Goal: Information Seeking & Learning: Learn about a topic

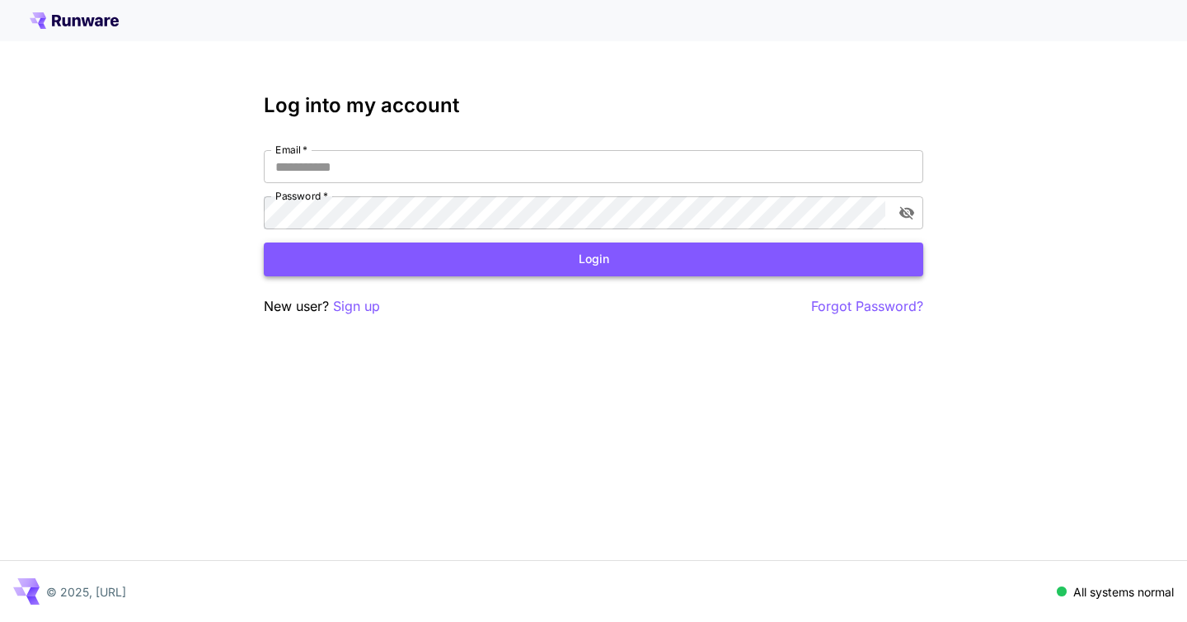
type input "**********"
click at [454, 258] on button "Login" at bounding box center [594, 259] width 660 height 34
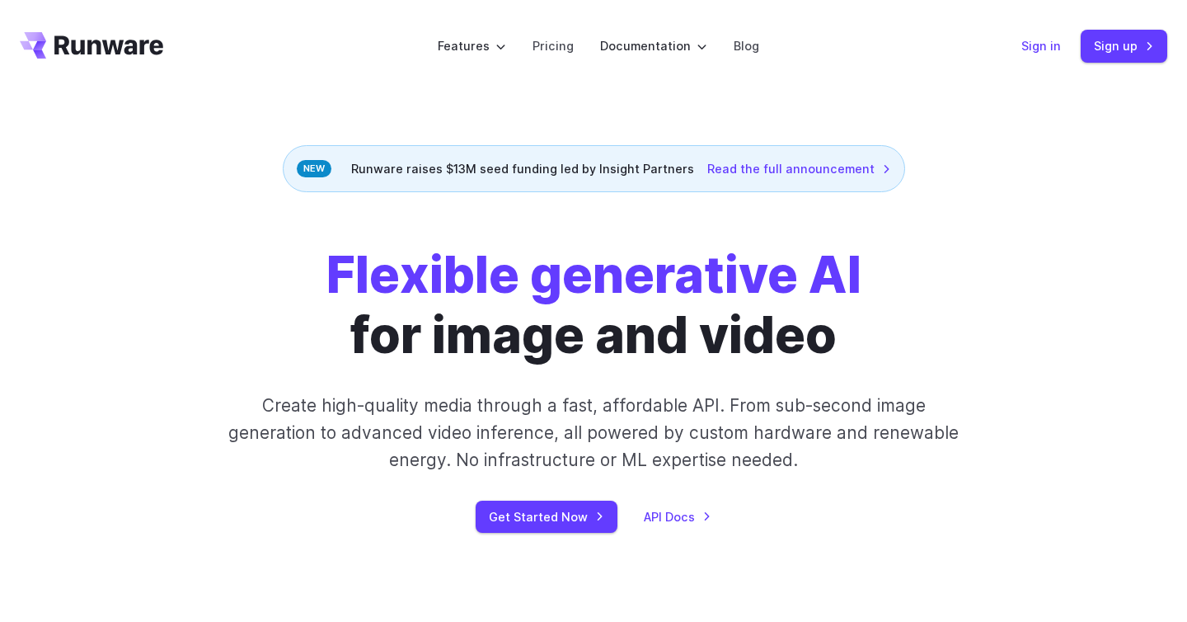
click at [1046, 47] on link "Sign in" at bounding box center [1042, 45] width 40 height 19
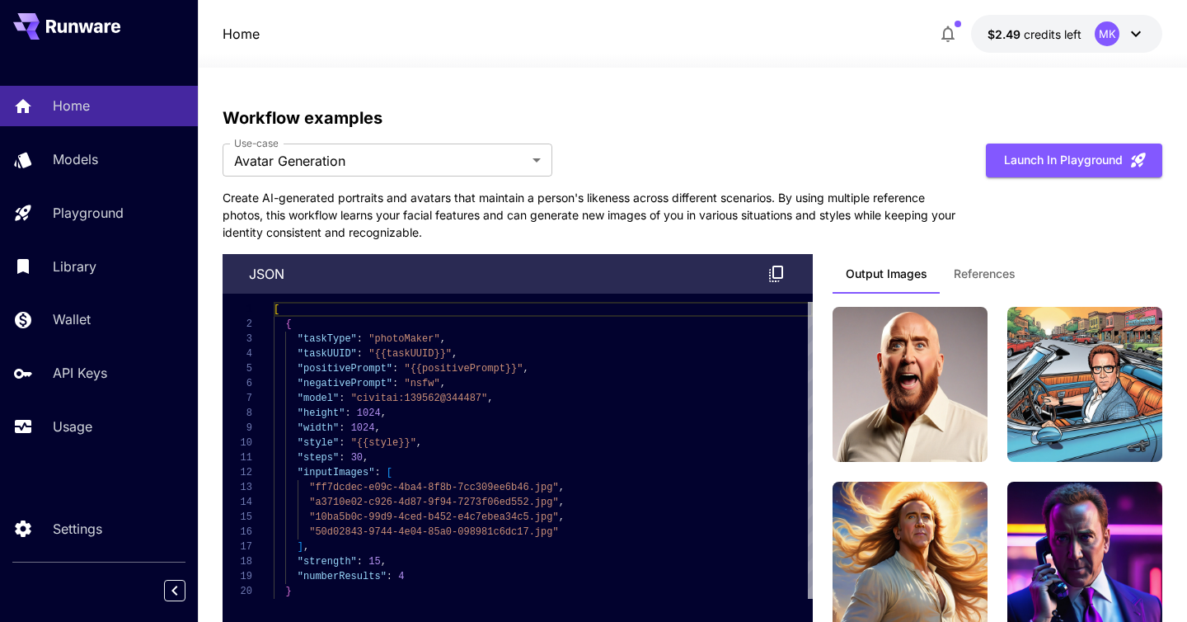
scroll to position [4732, 0]
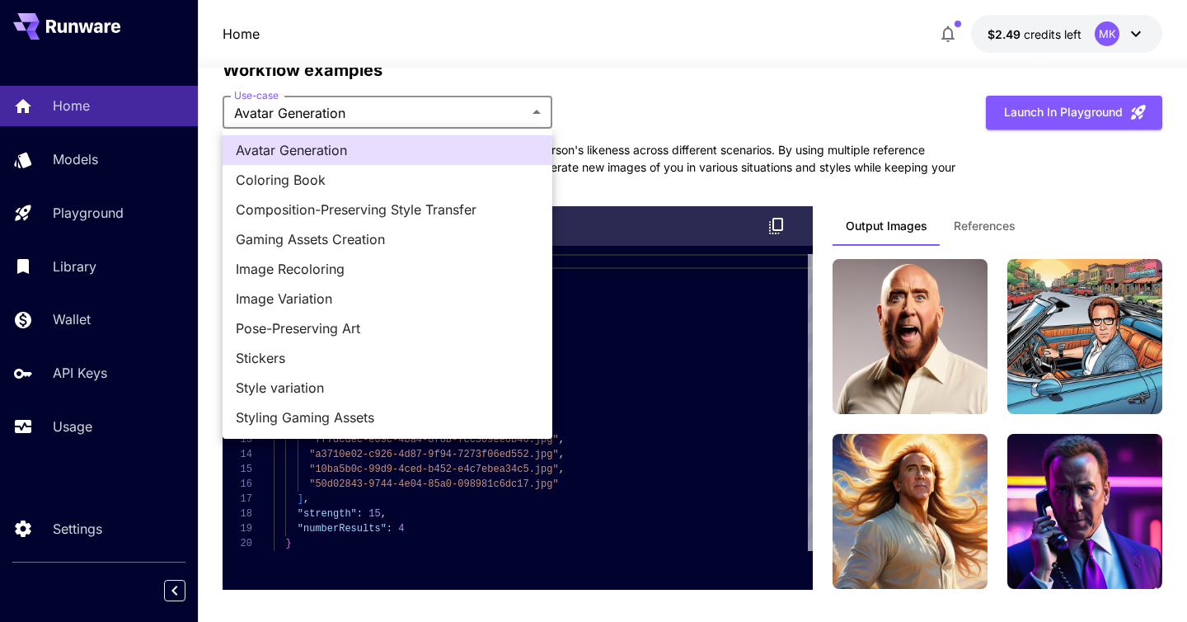
click at [650, 55] on div at bounding box center [593, 311] width 1187 height 622
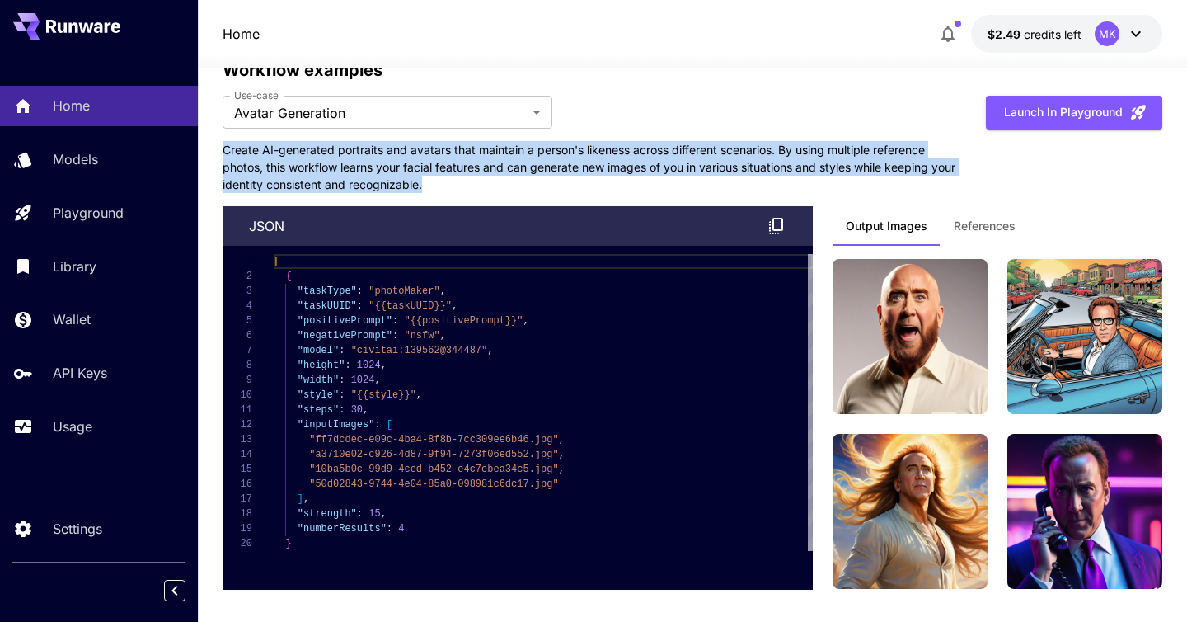
drag, startPoint x: 219, startPoint y: 146, endPoint x: 471, endPoint y: 183, distance: 255.0
click at [1024, 101] on button "Launch in Playground" at bounding box center [1074, 113] width 176 height 34
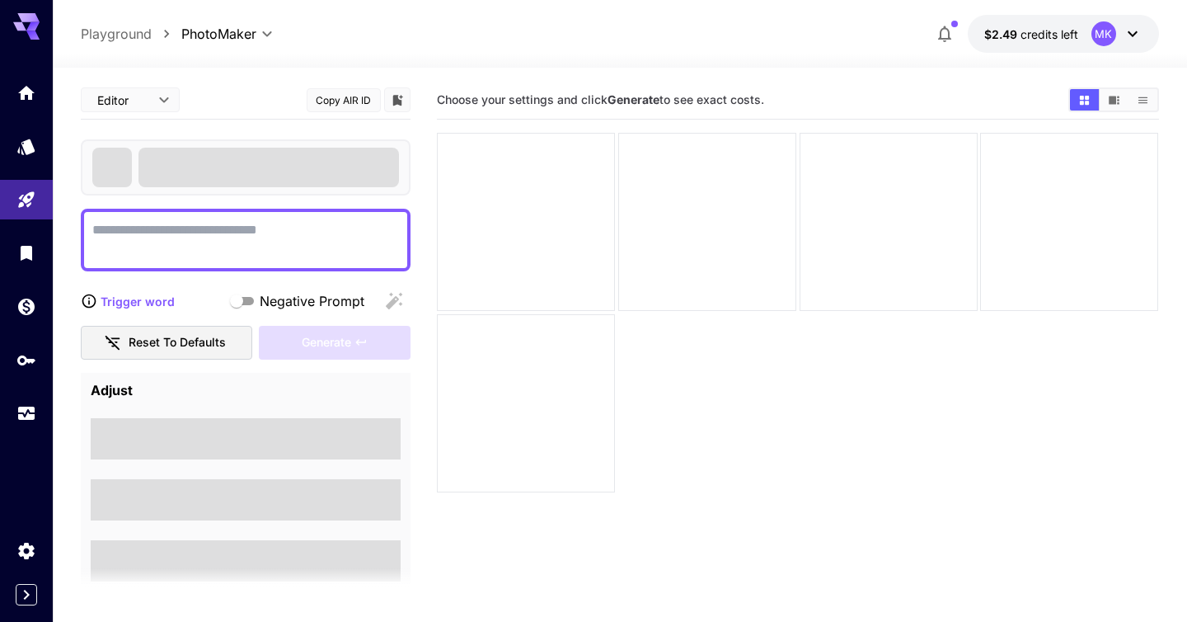
type textarea "**********"
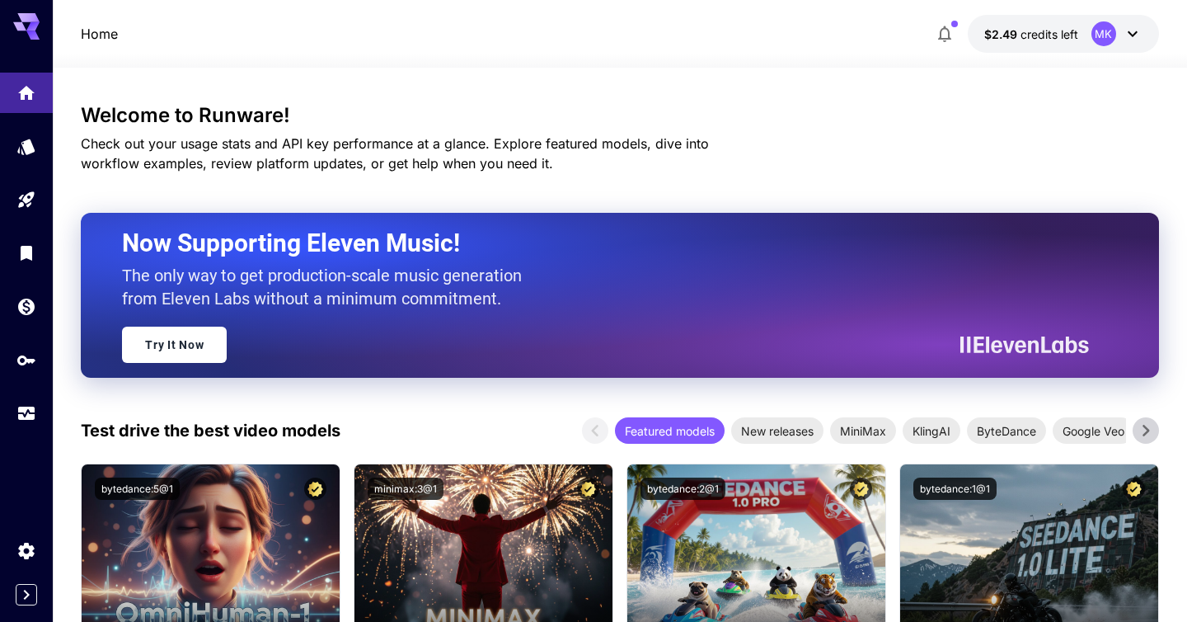
scroll to position [4732, 0]
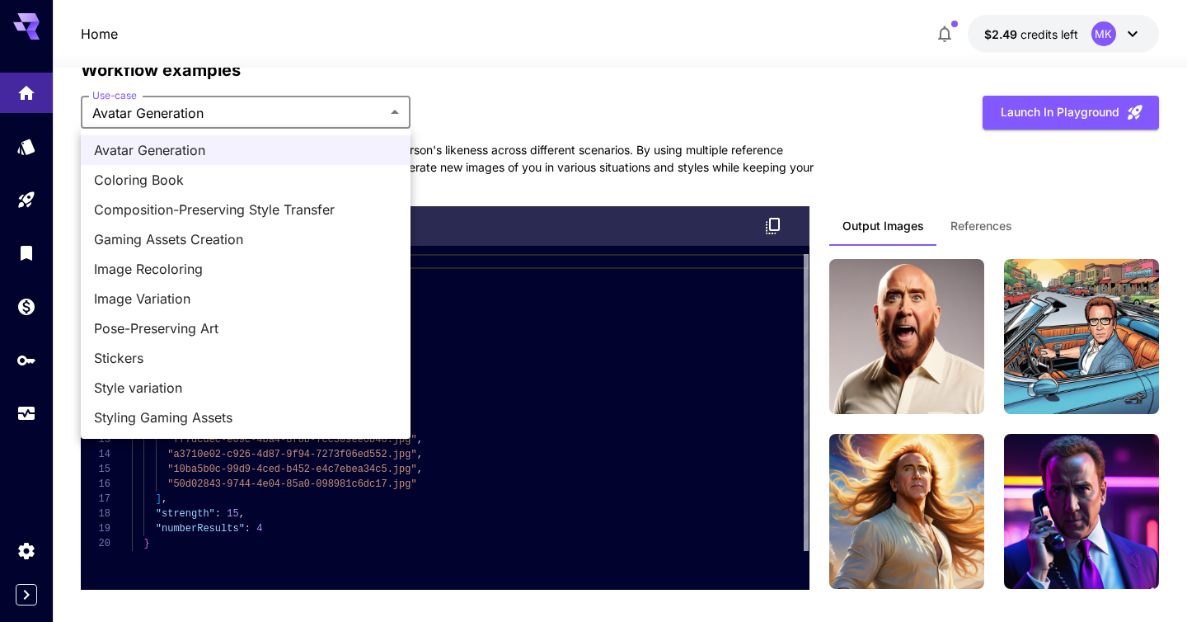
click at [166, 176] on span "Coloring Book" at bounding box center [245, 180] width 303 height 20
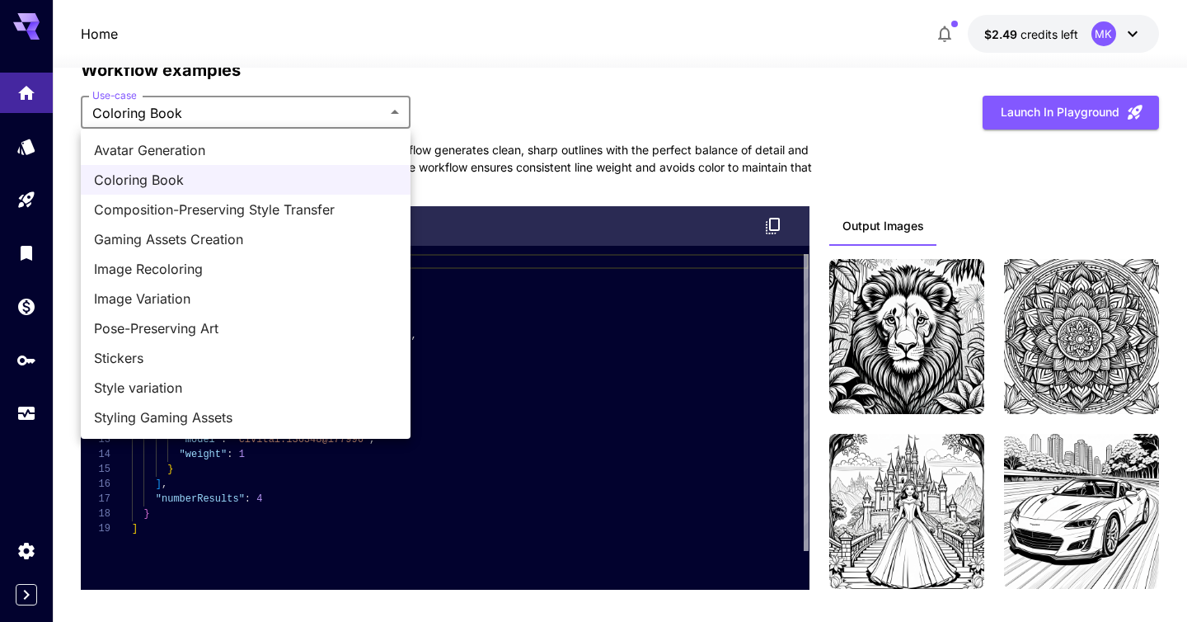
click at [159, 205] on span "Composition-Preserving Style Transfer" at bounding box center [245, 210] width 303 height 20
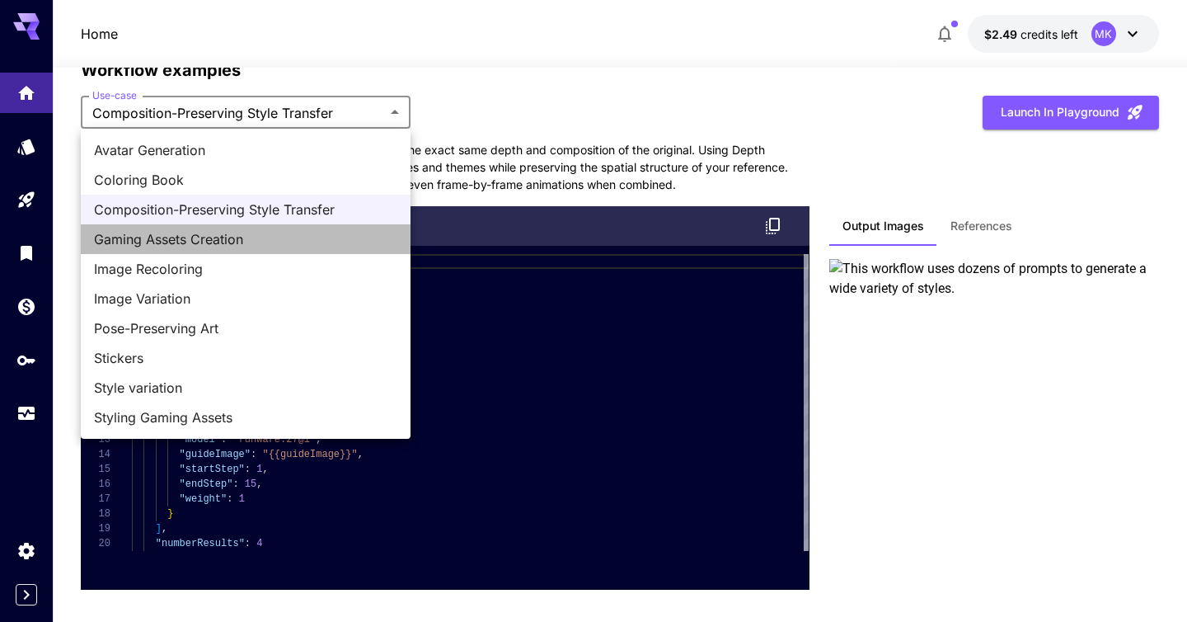
click at [189, 237] on span "Gaming Assets Creation" at bounding box center [245, 239] width 303 height 20
type input "**********"
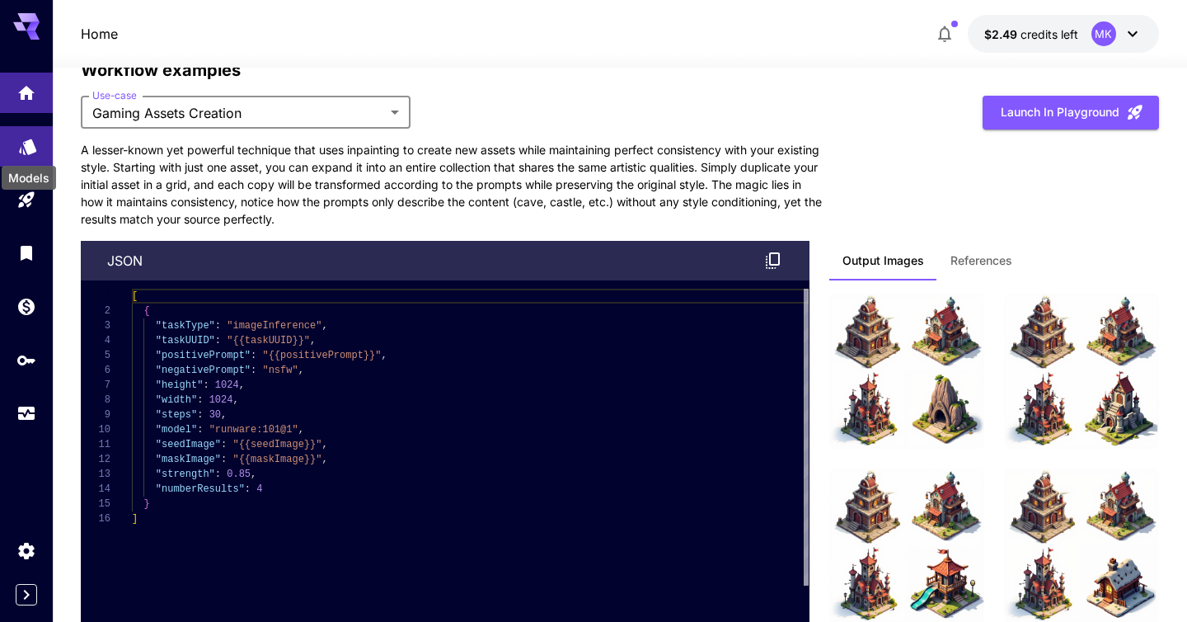
click at [29, 147] on icon "Models" at bounding box center [27, 144] width 17 height 16
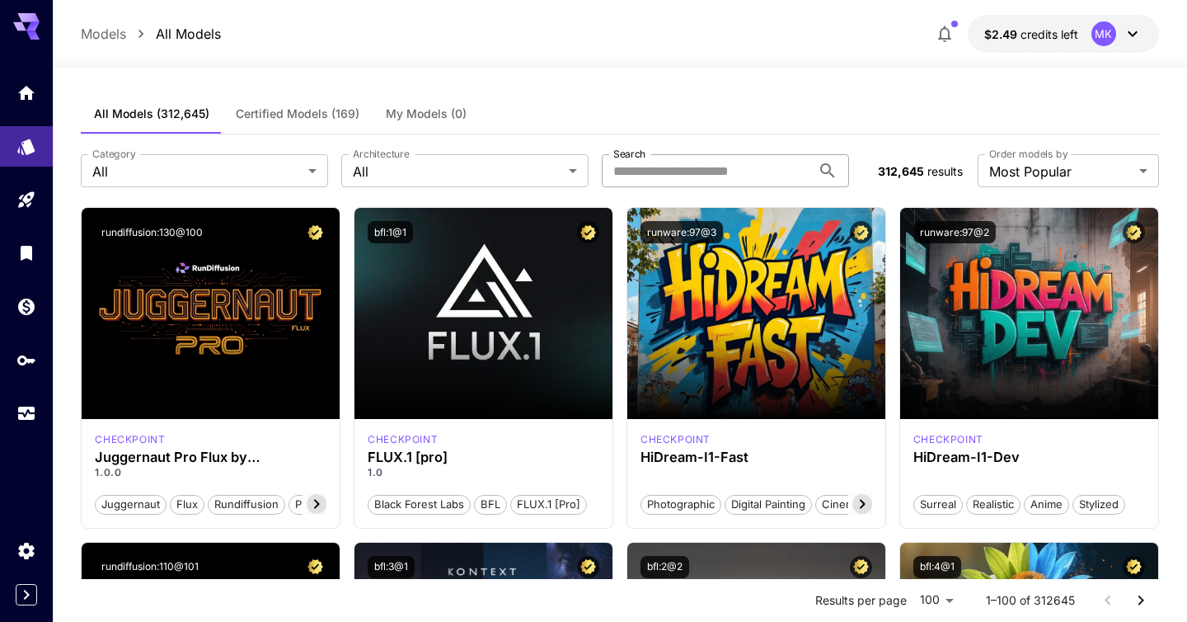
click at [725, 174] on input "Search" at bounding box center [706, 170] width 209 height 33
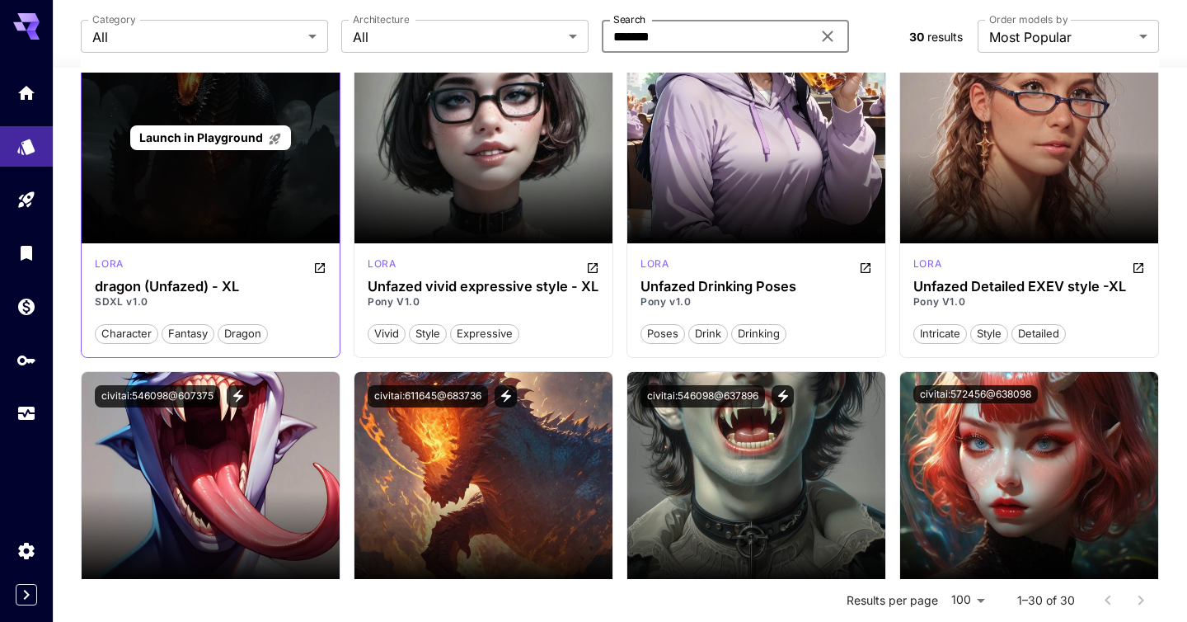
scroll to position [688, 0]
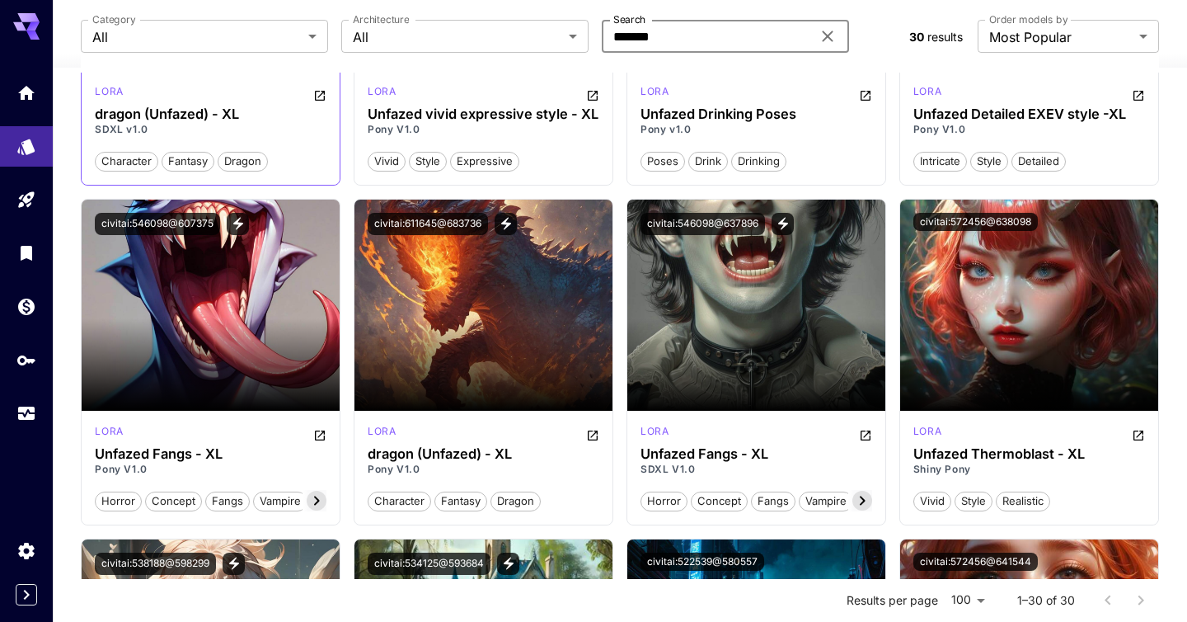
type input "*******"
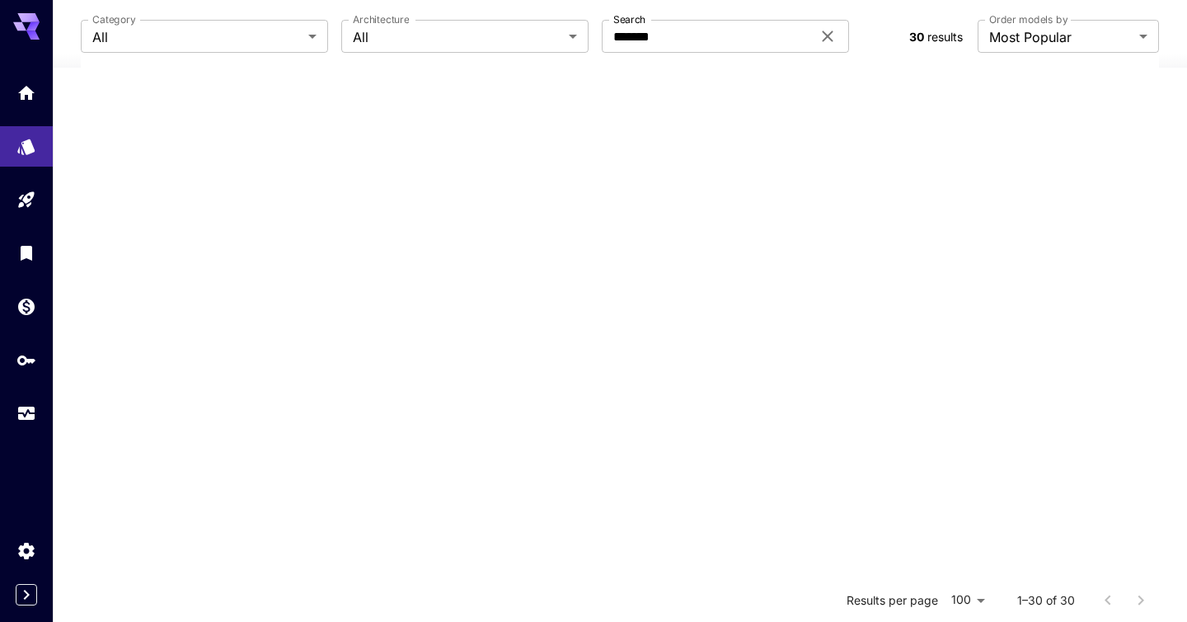
scroll to position [0, 0]
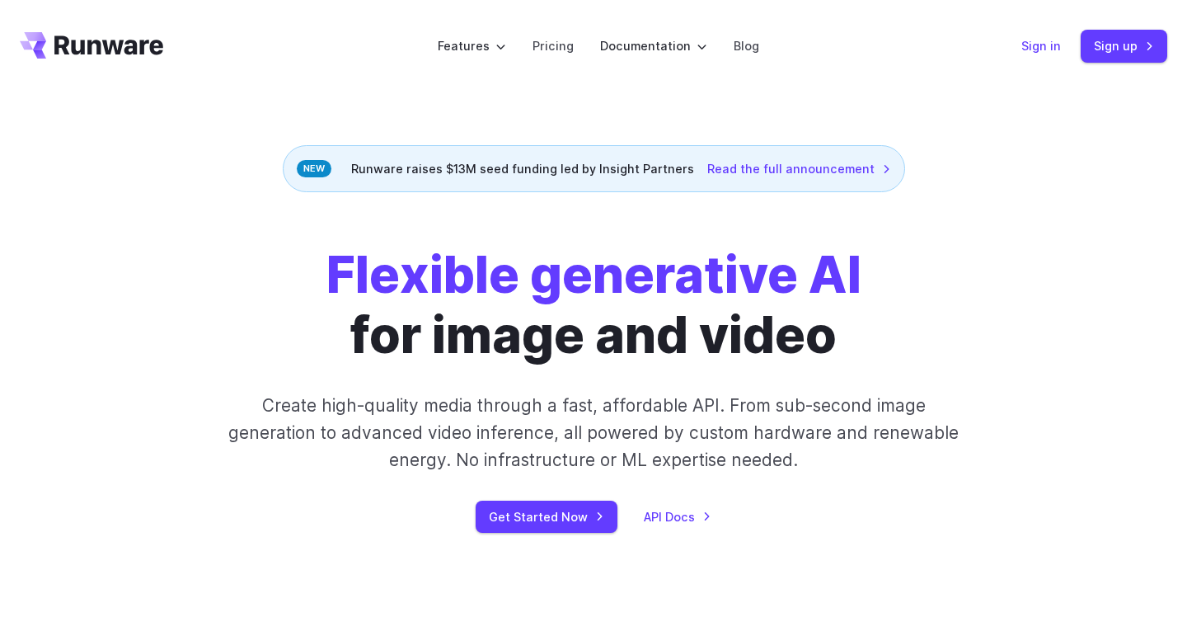
click at [1032, 38] on link "Sign in" at bounding box center [1042, 45] width 40 height 19
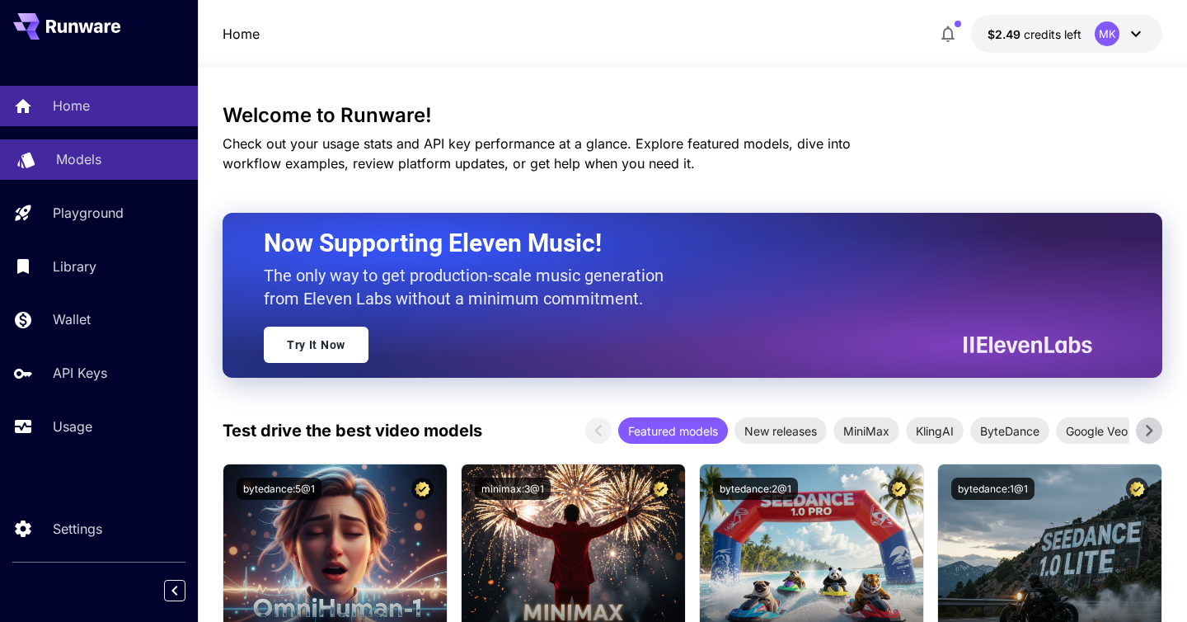
click at [106, 164] on div "Models" at bounding box center [120, 159] width 129 height 20
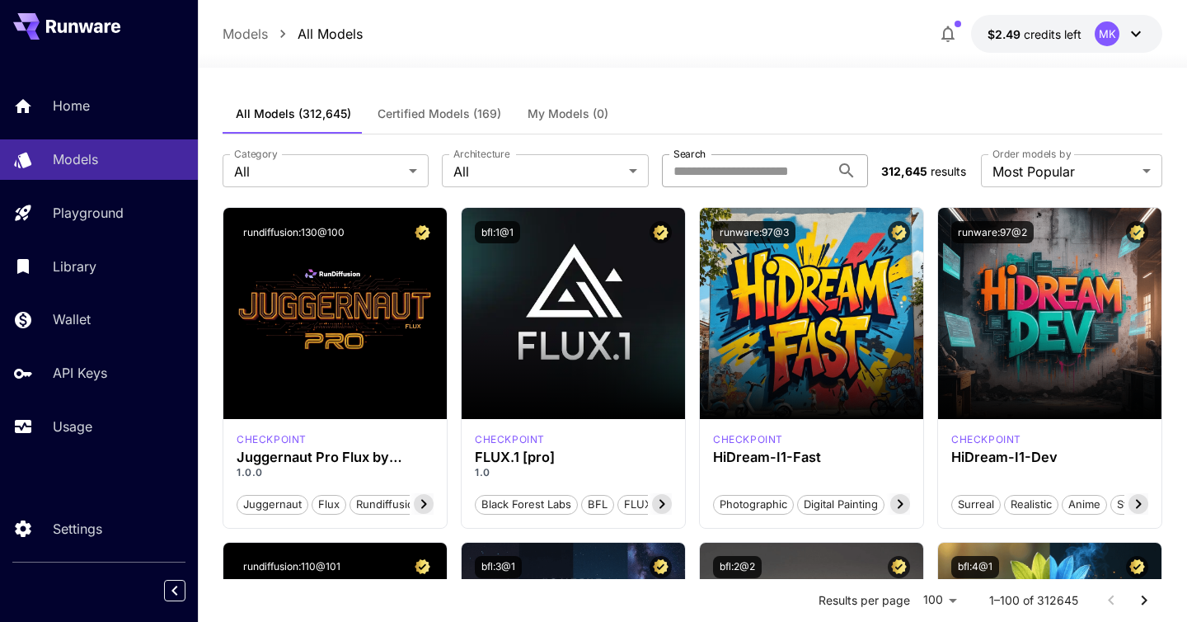
click at [762, 172] on input "Search" at bounding box center [746, 170] width 168 height 33
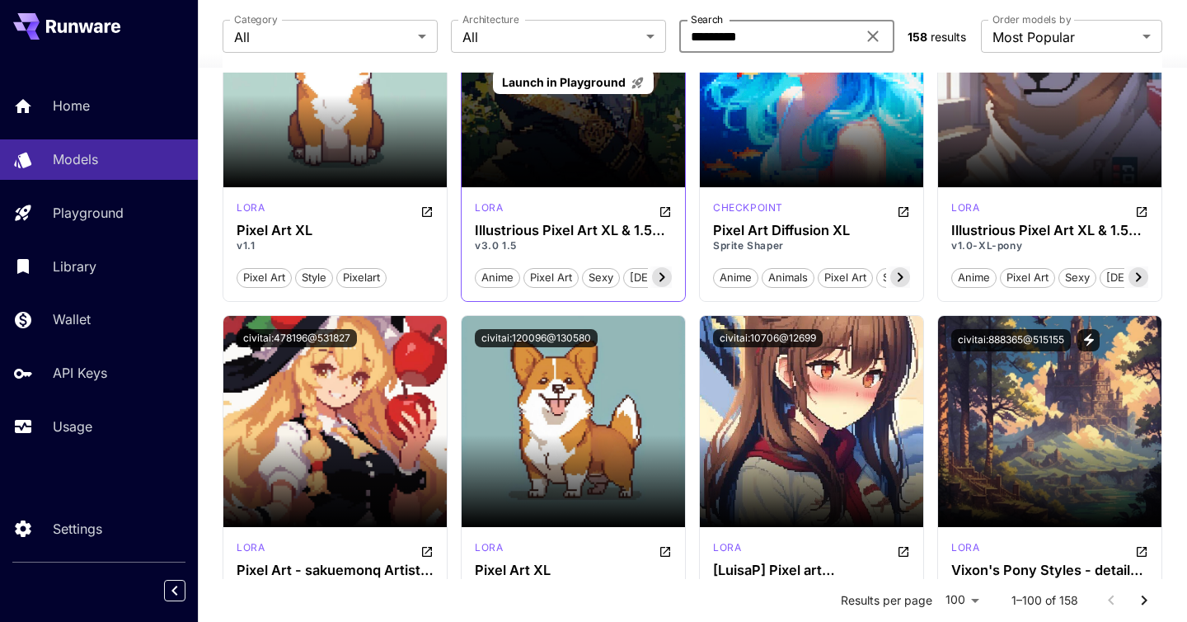
scroll to position [397, 0]
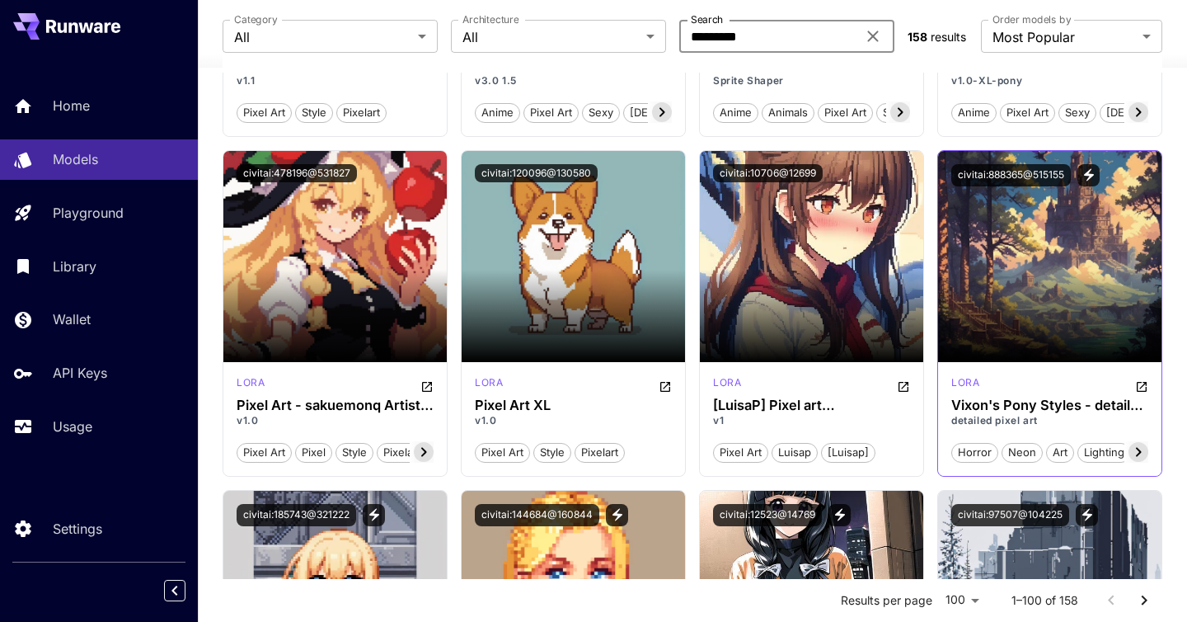
type input "*********"
click at [1146, 382] on icon "Open in CivitAI" at bounding box center [1142, 387] width 10 height 10
click at [1037, 270] on section at bounding box center [1049, 316] width 223 height 92
click at [1012, 306] on section at bounding box center [1049, 316] width 223 height 92
click at [947, 440] on div "lora Vixon's Pony Styles - detailed pixel art detailed pixel art horror neon ar…" at bounding box center [1049, 419] width 223 height 114
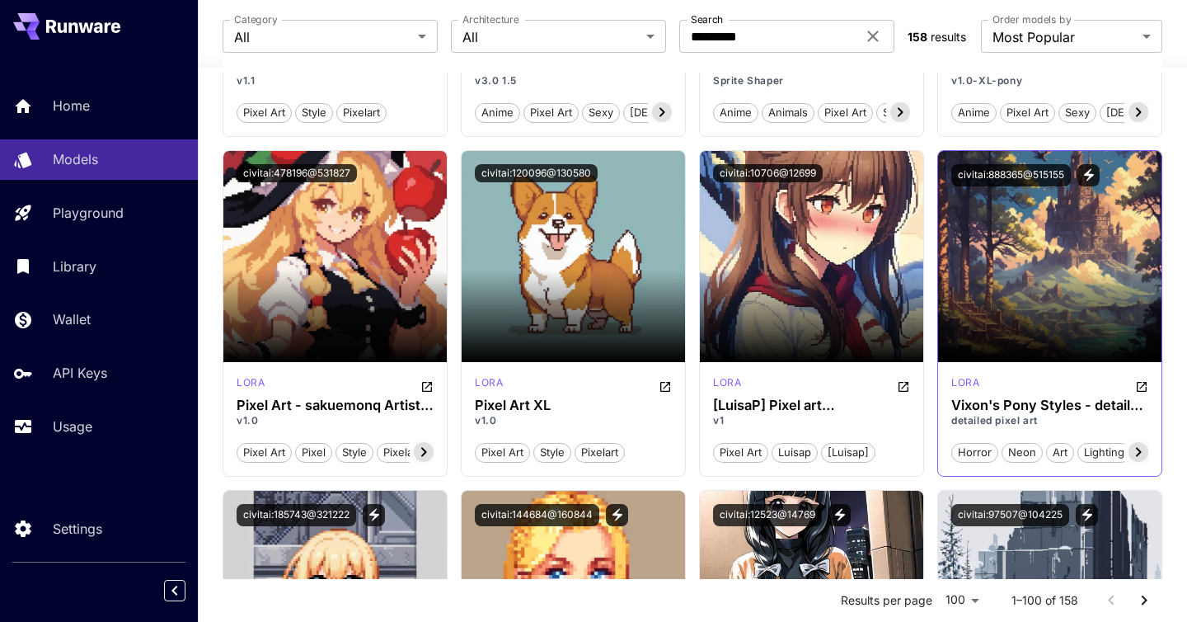
click at [1008, 272] on section at bounding box center [1049, 316] width 223 height 92
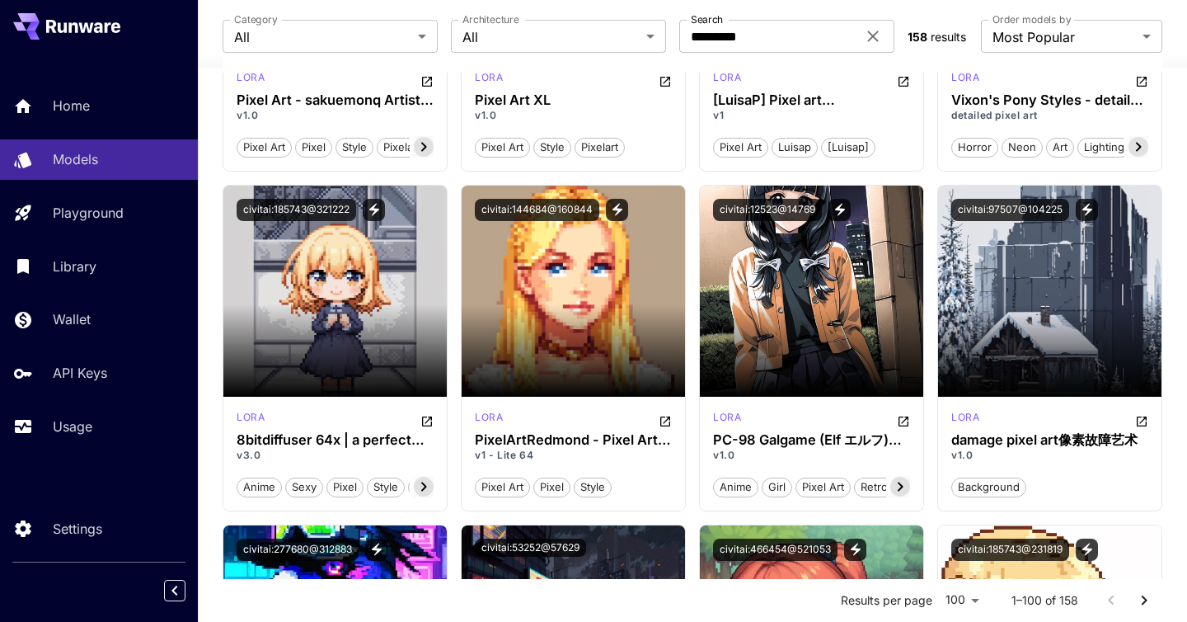
scroll to position [700, 0]
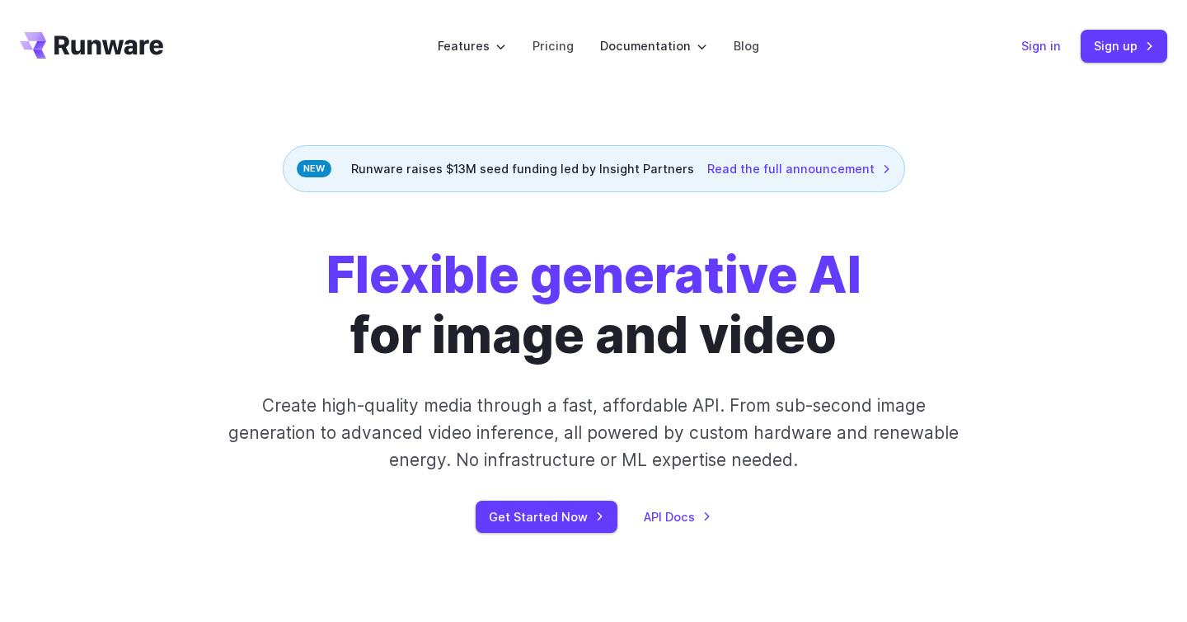
click at [1038, 48] on link "Sign in" at bounding box center [1042, 45] width 40 height 19
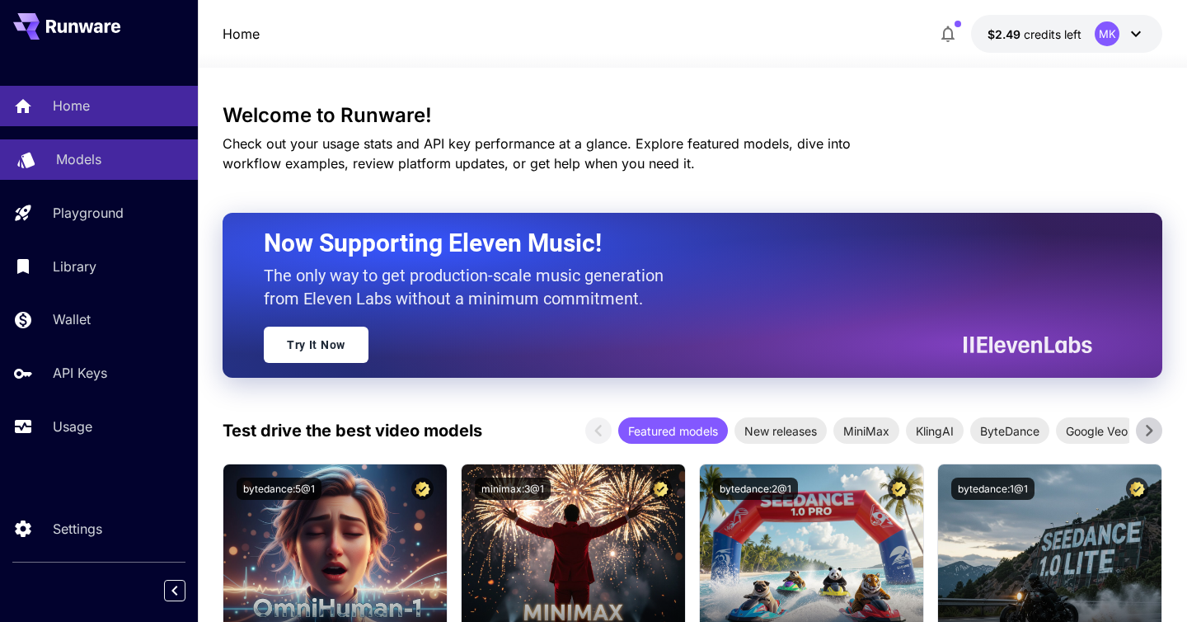
click at [94, 154] on p "Models" at bounding box center [78, 159] width 45 height 20
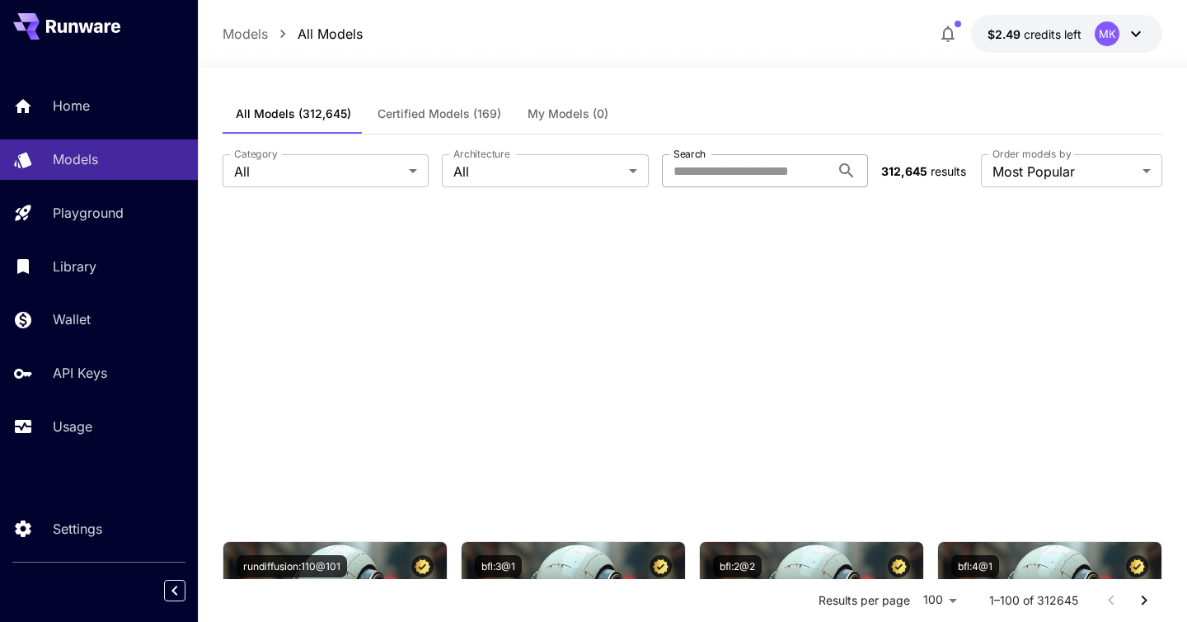
click at [754, 166] on input "Search" at bounding box center [746, 170] width 168 height 33
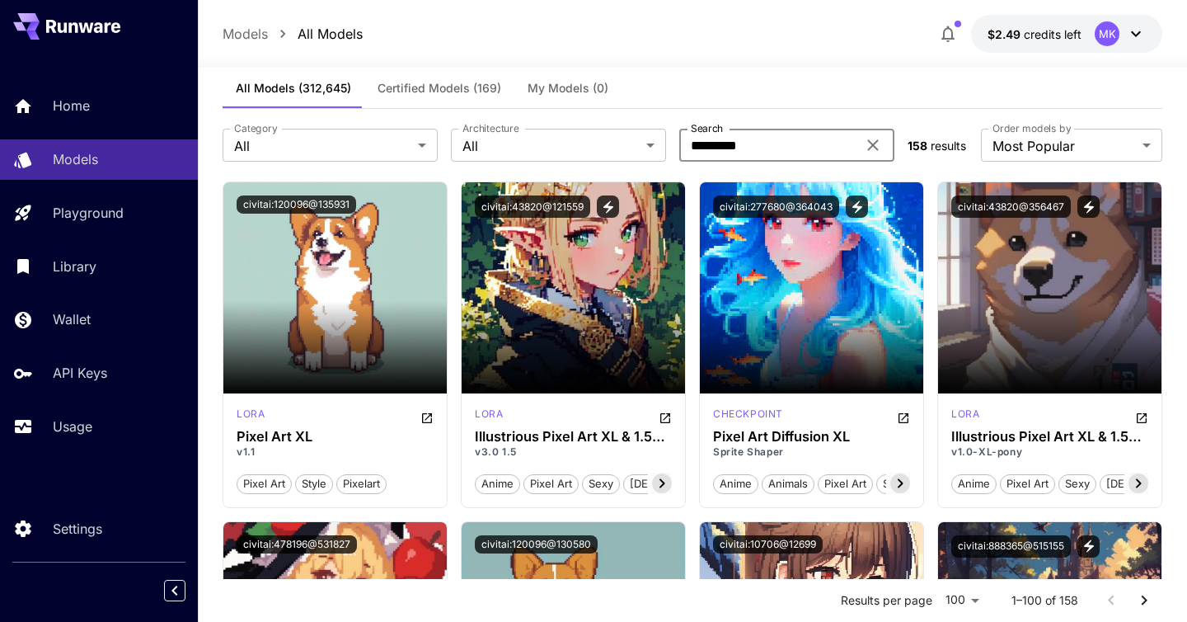
scroll to position [31, 0]
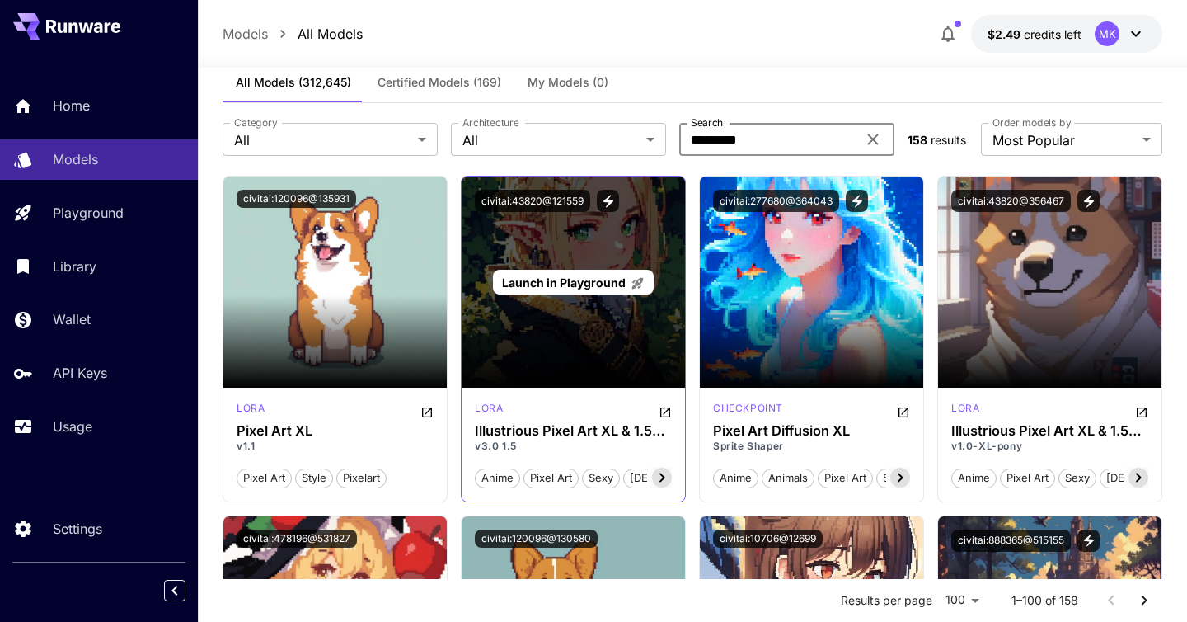
click at [605, 285] on span "Launch in Playground" at bounding box center [564, 282] width 124 height 14
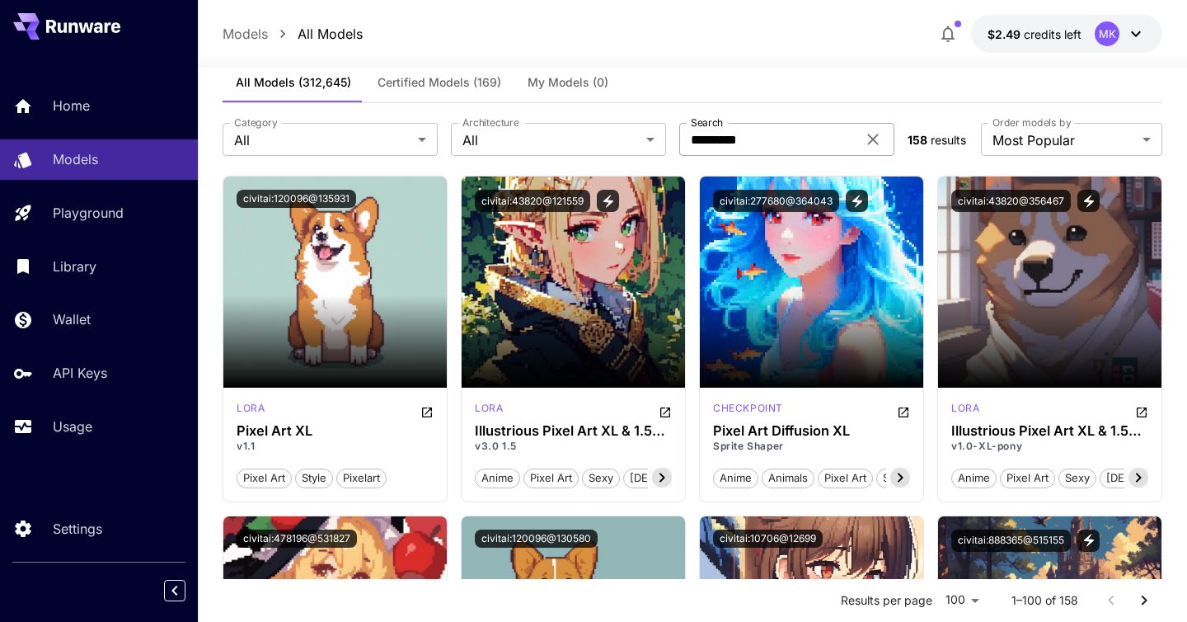
click at [767, 150] on input "*********" at bounding box center [767, 139] width 177 height 33
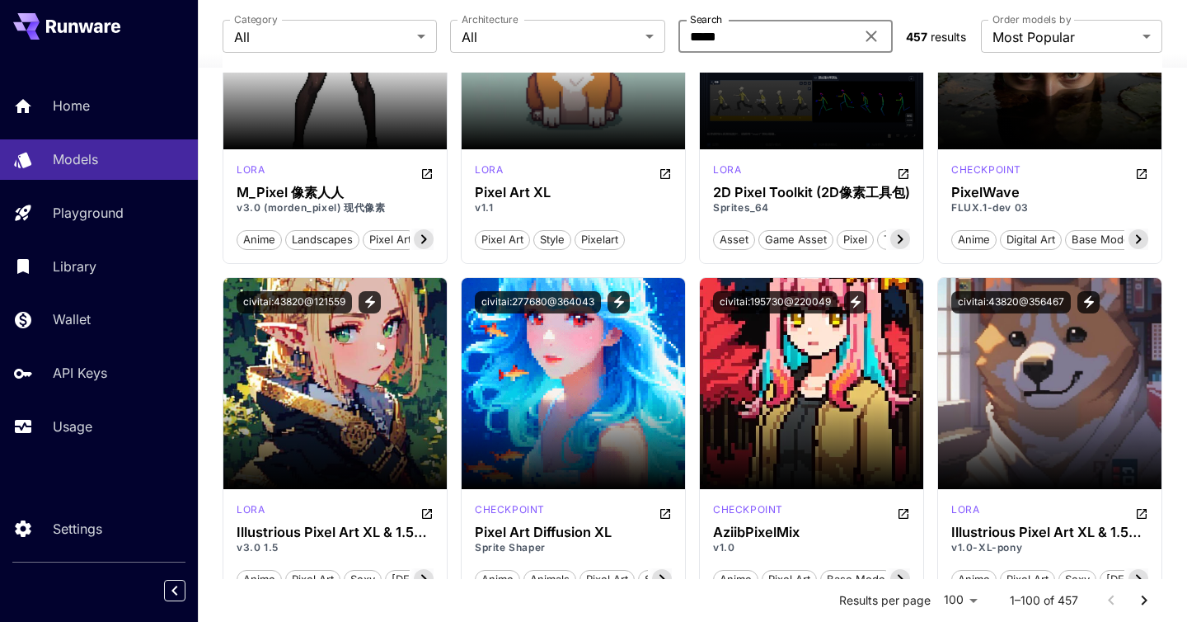
scroll to position [353, 0]
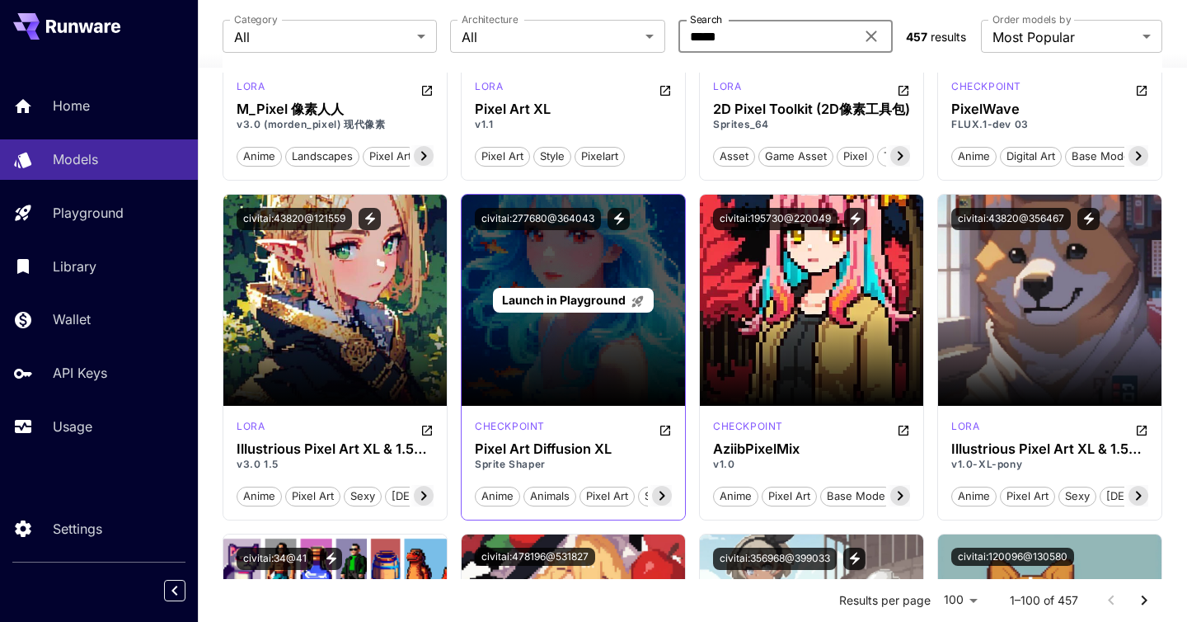
type input "*****"
click at [542, 301] on span "Launch in Playground" at bounding box center [564, 300] width 124 height 14
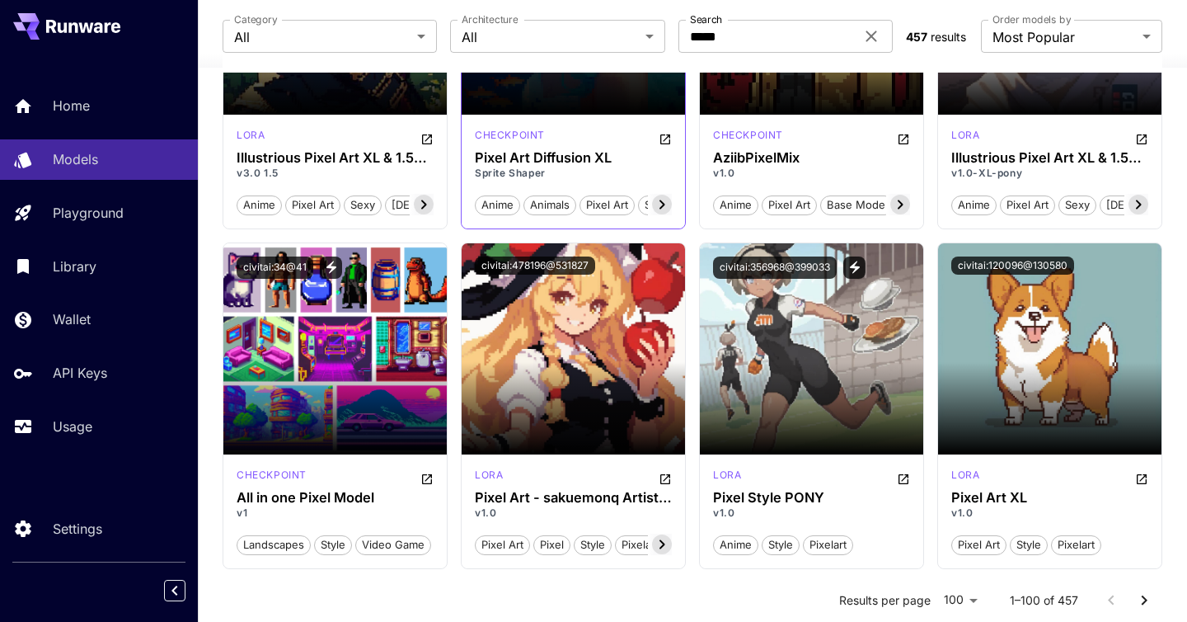
scroll to position [740, 0]
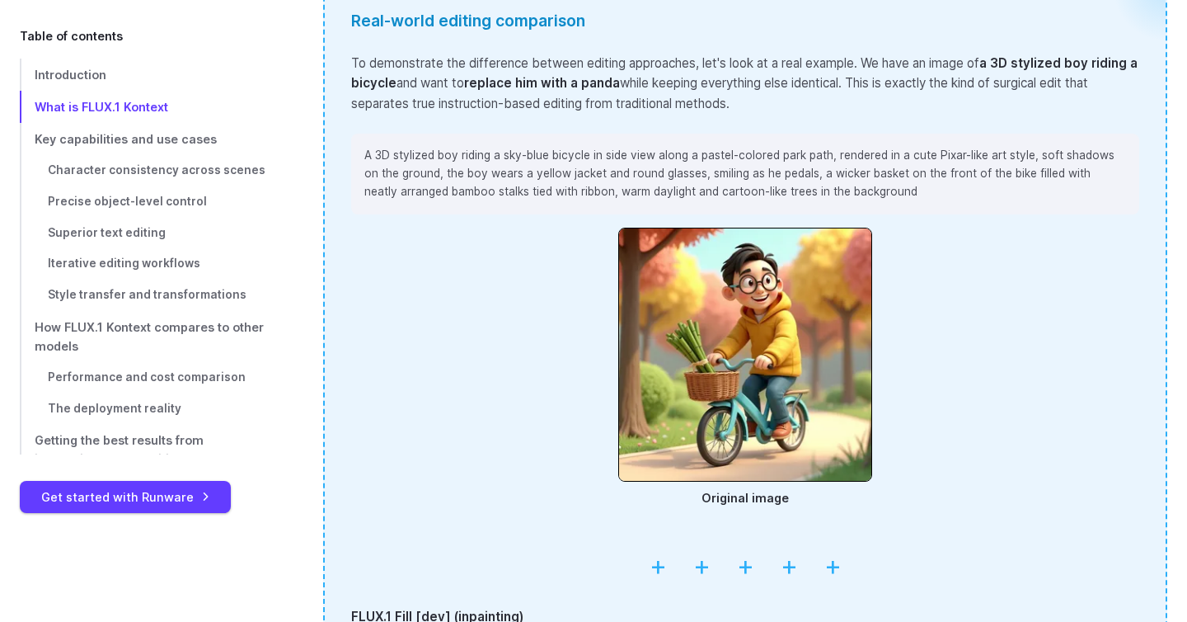
scroll to position [2434, 0]
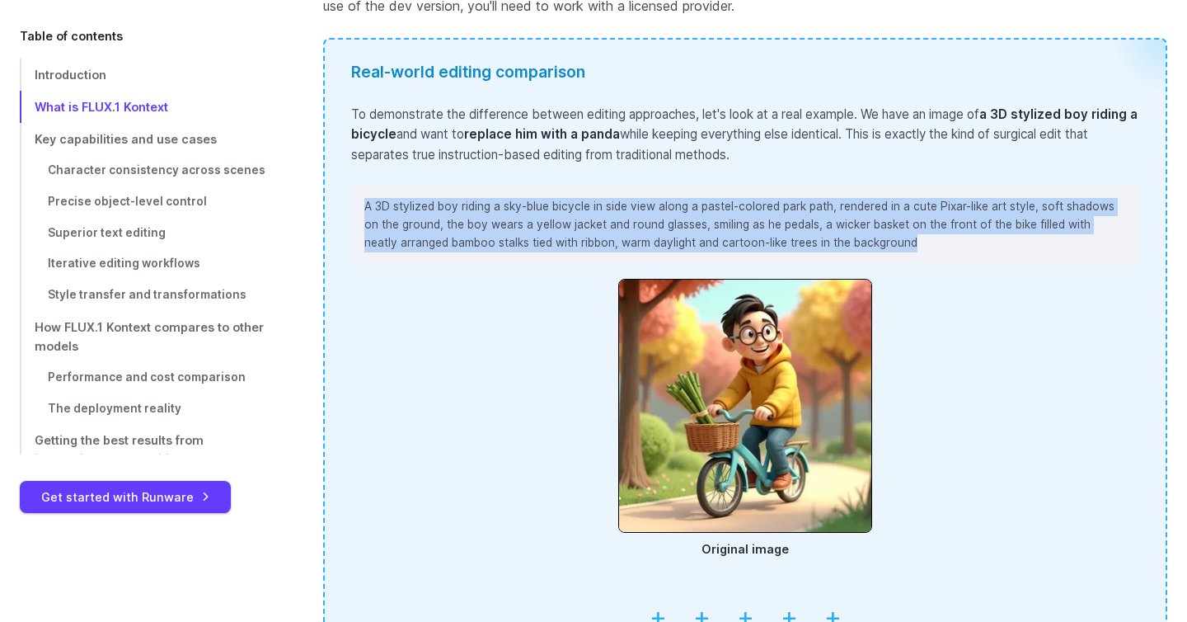
drag, startPoint x: 365, startPoint y: 155, endPoint x: 924, endPoint y: 248, distance: 566.0
click at [924, 248] on p "A 3D stylized boy riding a sky-blue bicycle in side view along a pastel-colored…" at bounding box center [745, 225] width 762 height 54
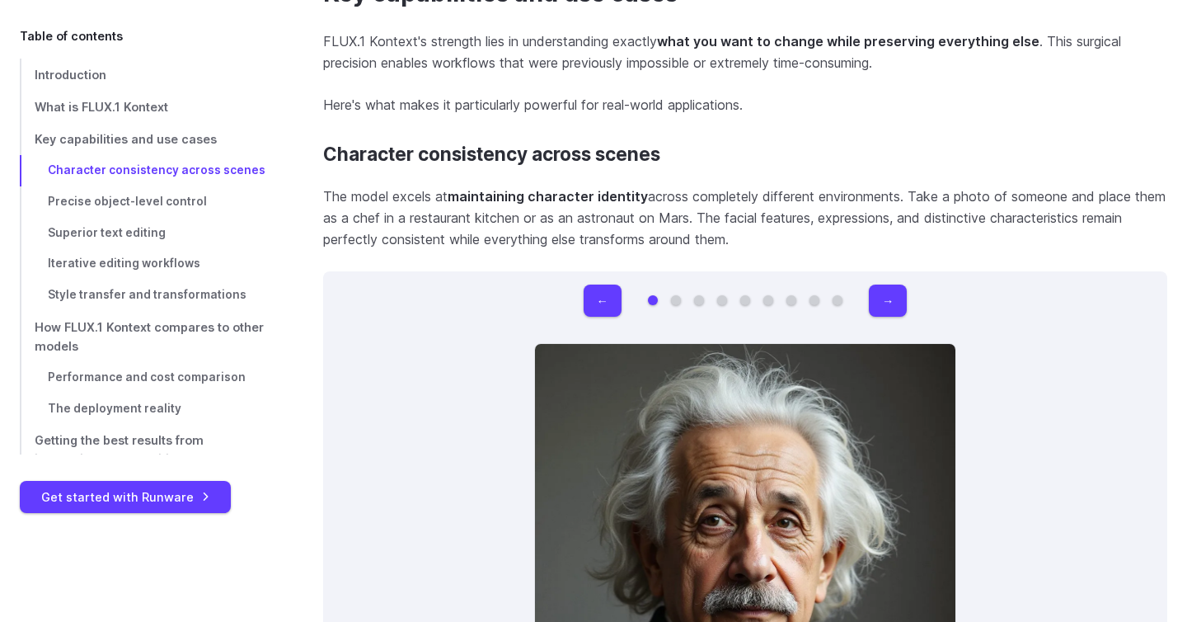
scroll to position [4718, 0]
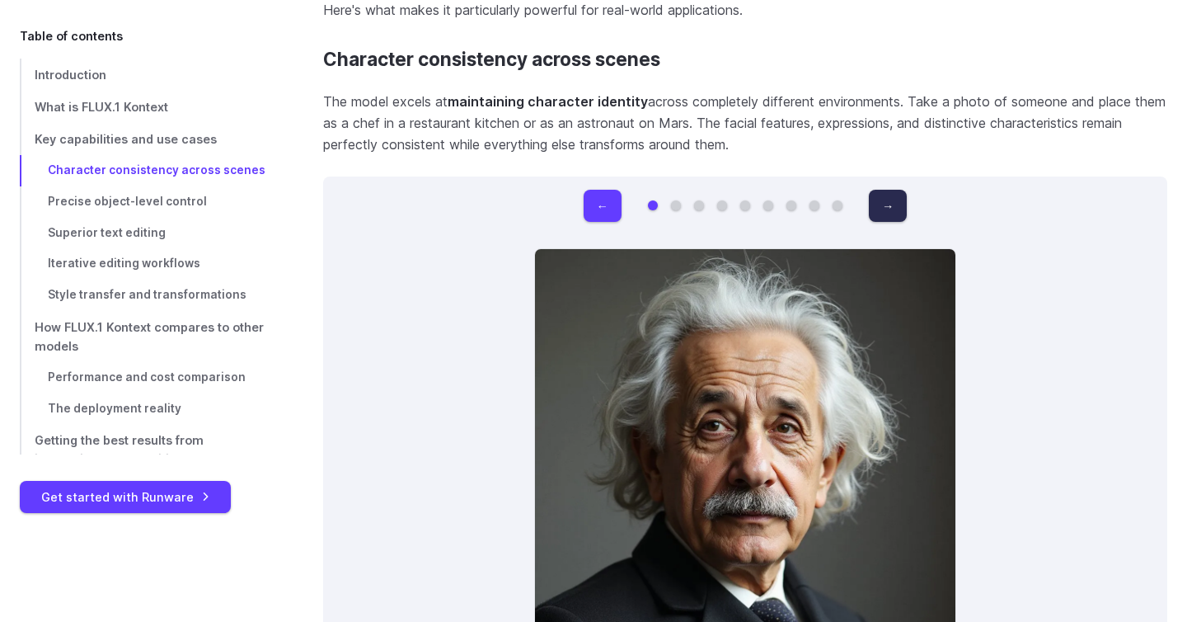
click at [885, 200] on button "→" at bounding box center [888, 206] width 38 height 32
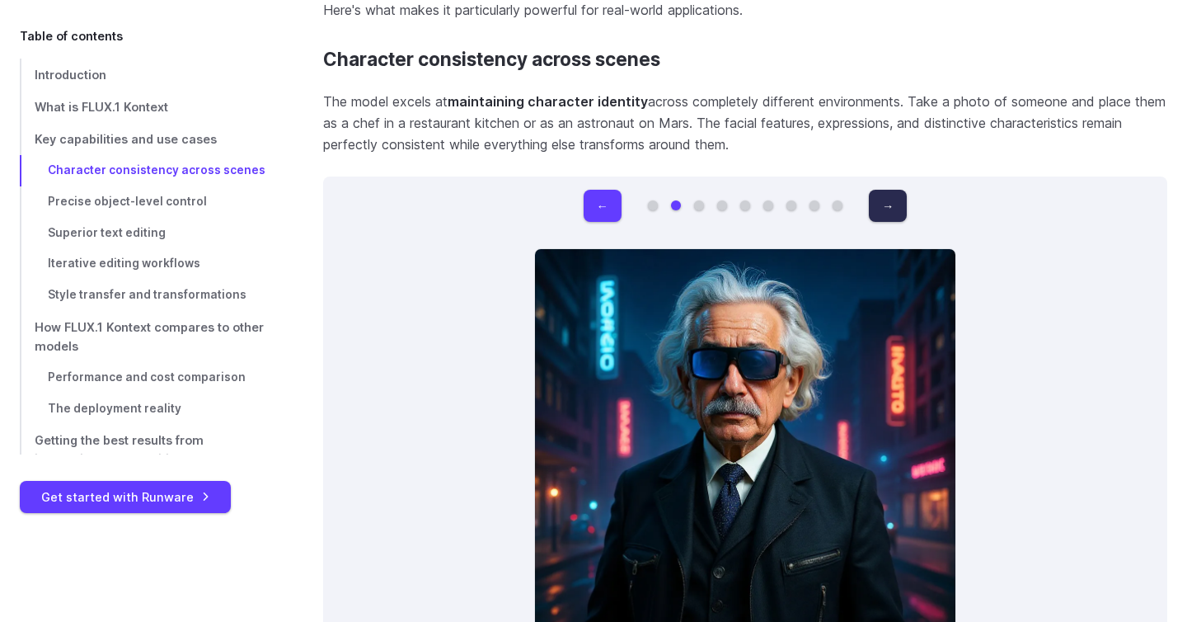
click at [890, 199] on button "→" at bounding box center [888, 206] width 38 height 32
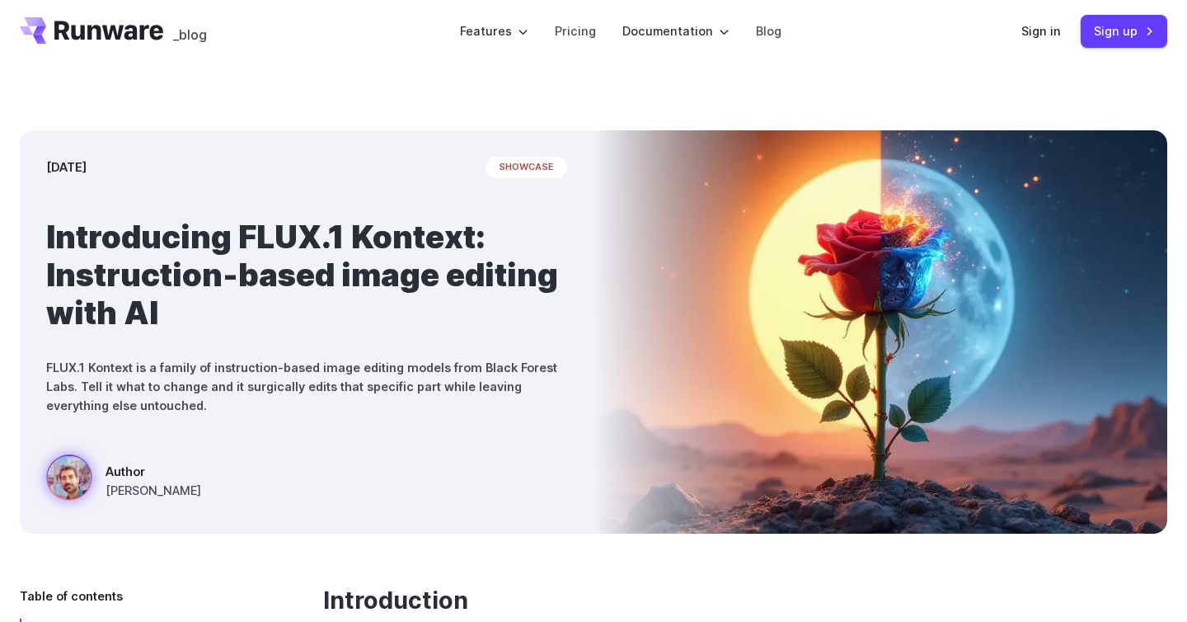
scroll to position [0, 0]
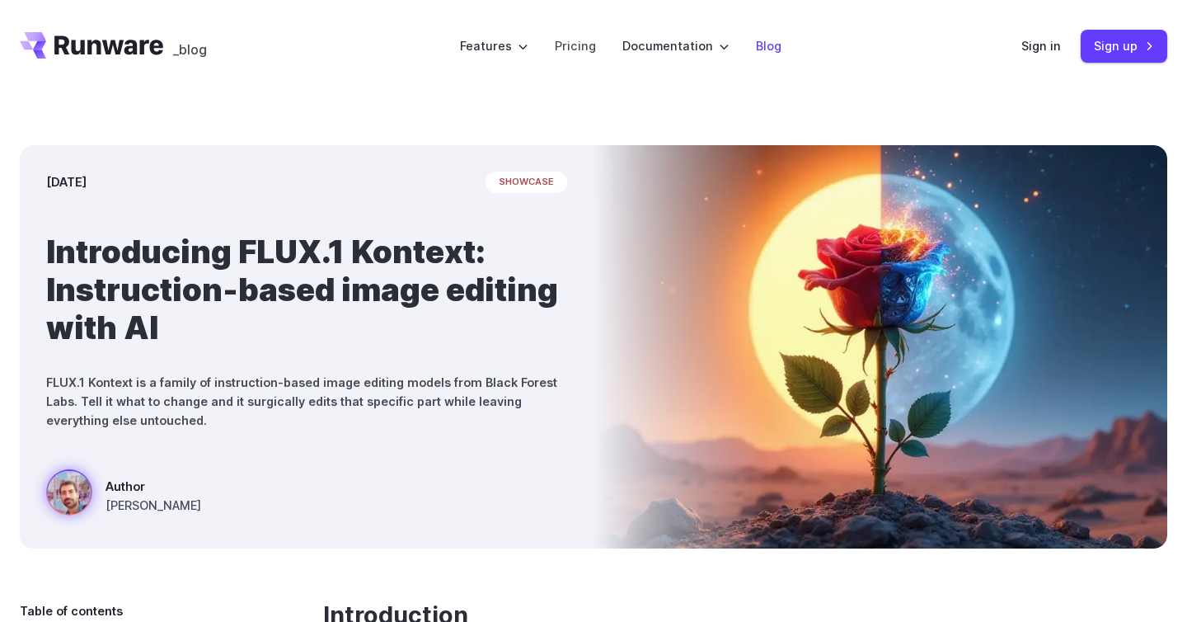
click at [764, 50] on link "Blog" at bounding box center [769, 45] width 26 height 19
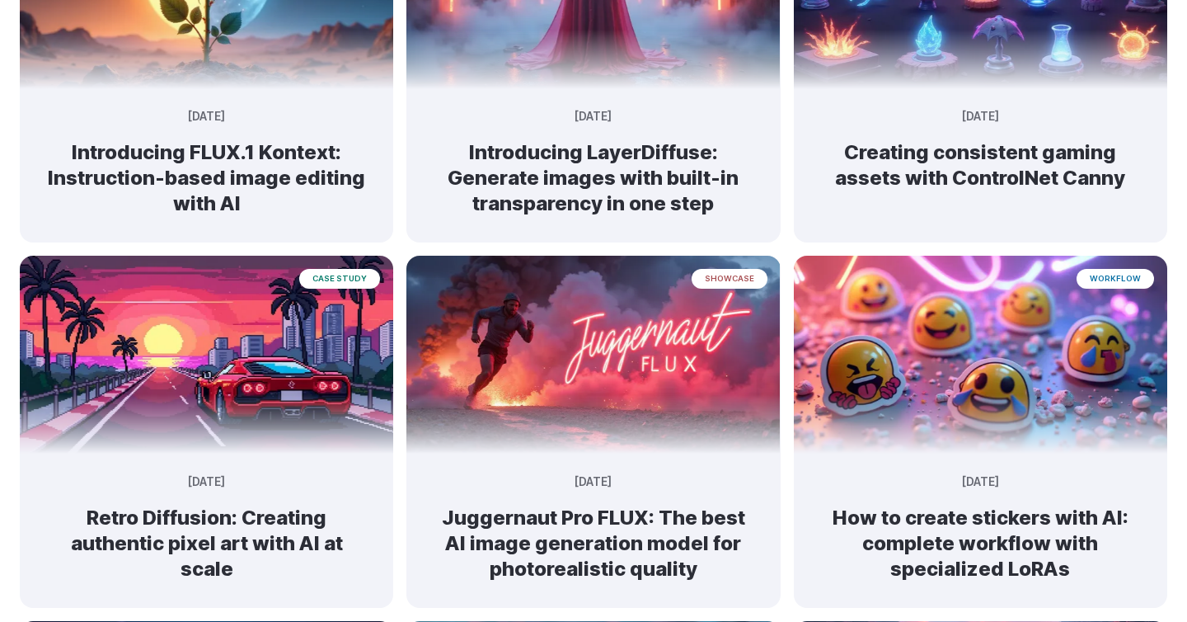
scroll to position [953, 0]
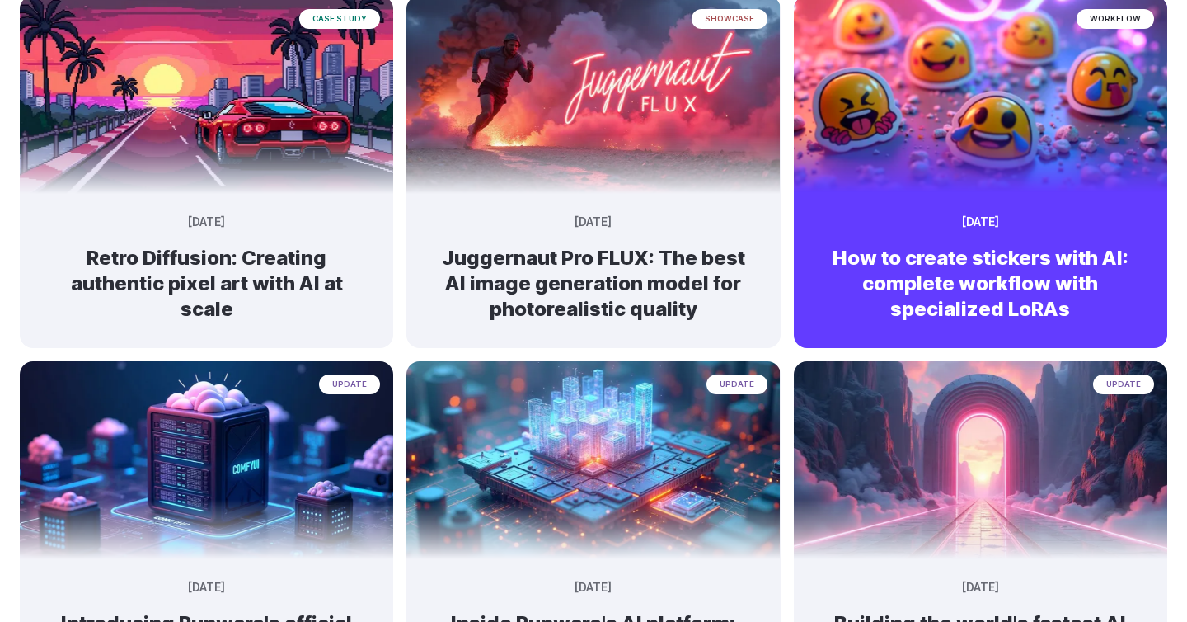
click at [954, 110] on img at bounding box center [980, 88] width 393 height 208
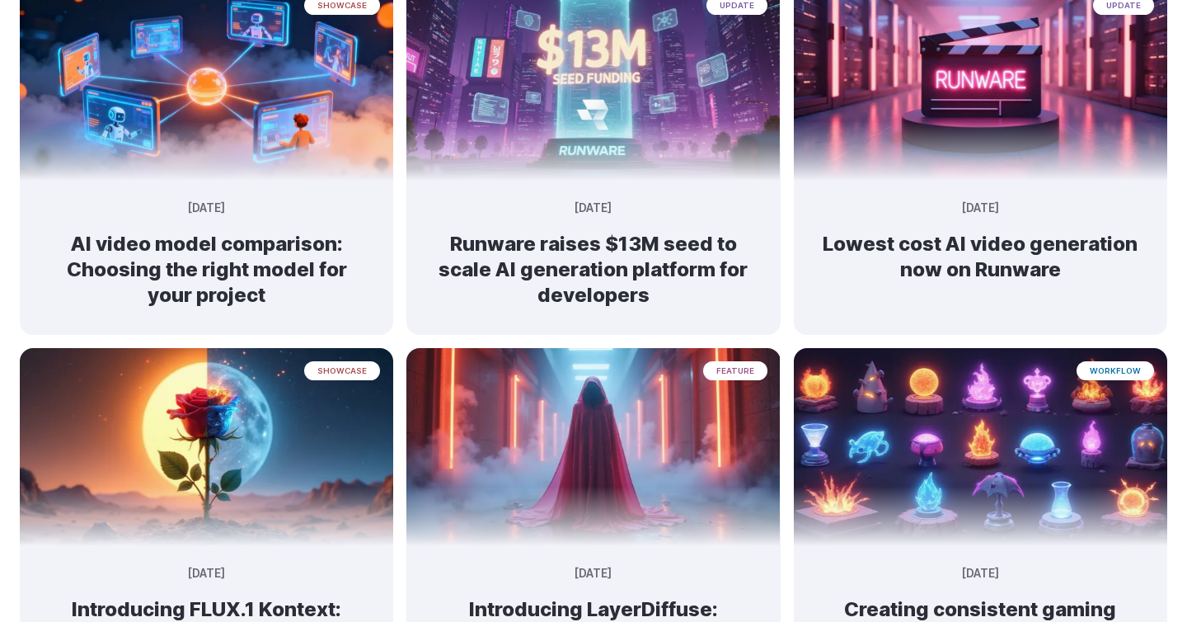
scroll to position [0, 0]
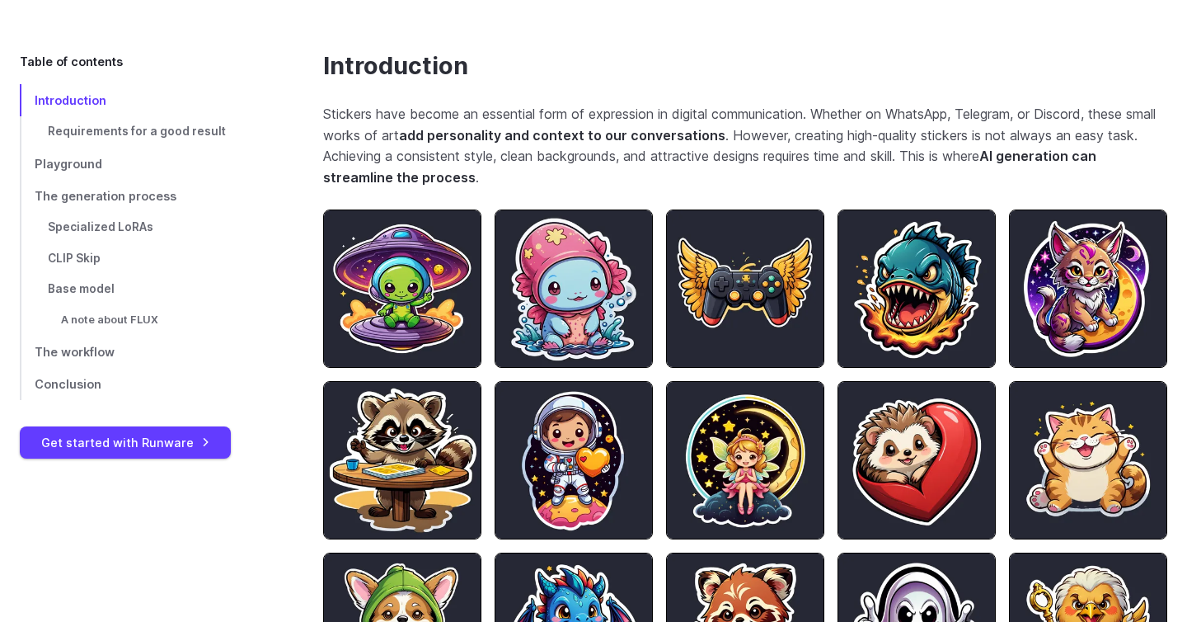
scroll to position [703, 0]
